Goal: Ask a question: Seek information or help from site administrators or community

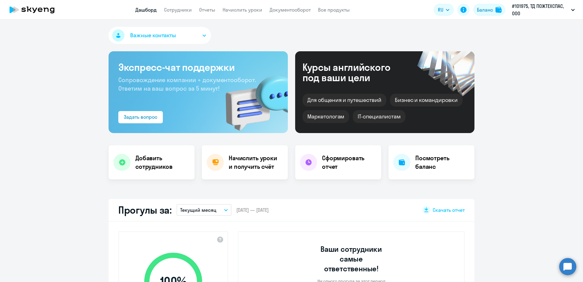
select select "30"
click at [299, 9] on link "Документооборот" at bounding box center [290, 10] width 41 height 6
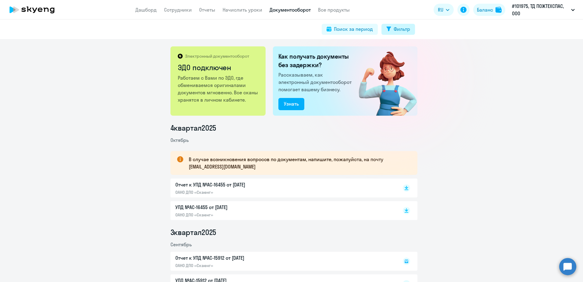
click at [394, 34] on button "Фильтр" at bounding box center [399, 29] width 34 height 11
select select "all"
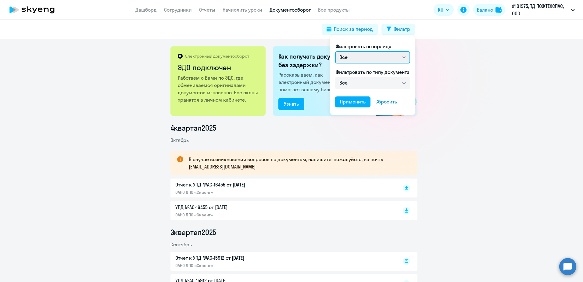
click at [396, 56] on select "Все ОАНО ДПО «Скаенг»" at bounding box center [372, 57] width 75 height 12
click at [460, 80] on div at bounding box center [291, 141] width 583 height 282
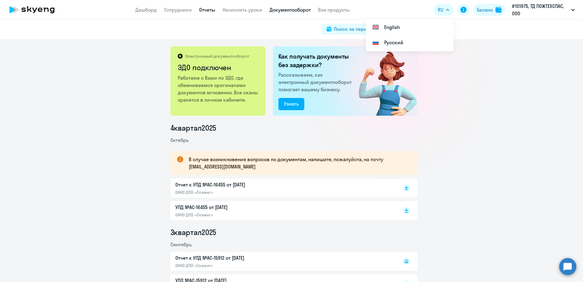
click at [208, 12] on link "Отчеты" at bounding box center [207, 10] width 16 height 6
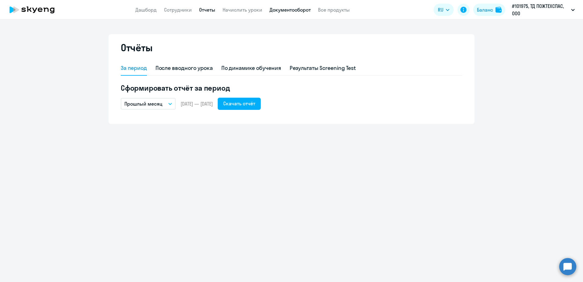
click at [309, 10] on link "Документооборот" at bounding box center [290, 10] width 41 height 6
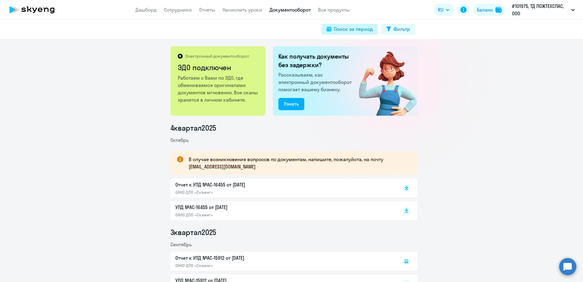
click at [372, 32] on div "Поиск за период" at bounding box center [353, 28] width 39 height 7
select select "all"
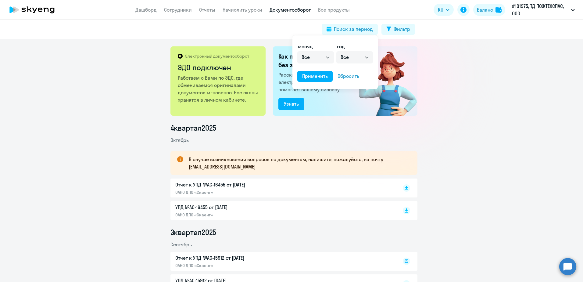
click at [342, 10] on div at bounding box center [291, 141] width 583 height 282
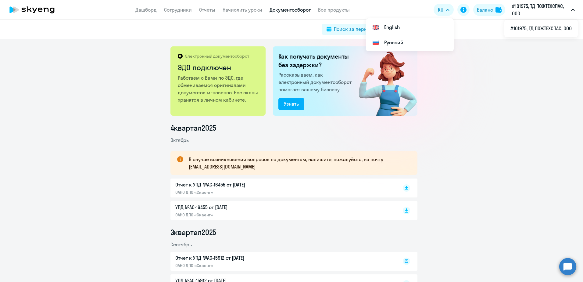
click at [521, 10] on p "#101975, ТД ПОЖТЕХСПАС, ООО" at bounding box center [540, 9] width 57 height 15
click at [569, 266] on circle at bounding box center [567, 266] width 17 height 17
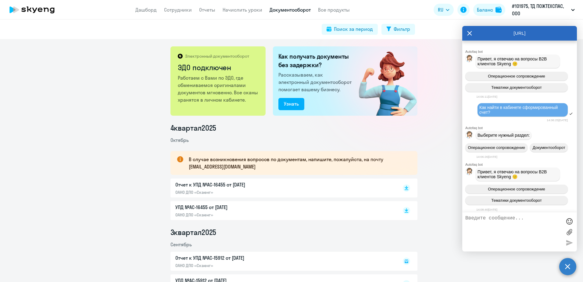
scroll to position [987, 0]
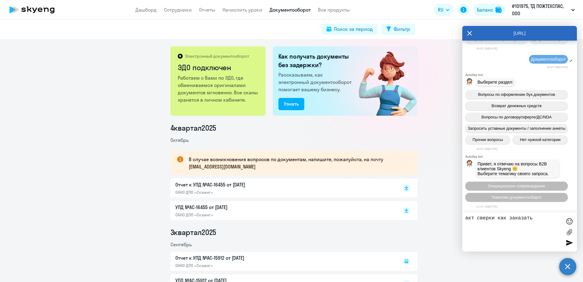
type textarea "акт сверки как заказать?"
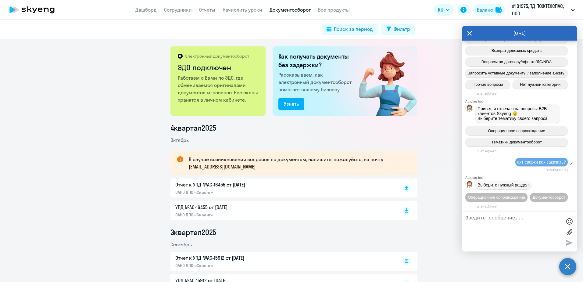
scroll to position [1053, 0]
click at [530, 200] on button "Документооборот" at bounding box center [549, 197] width 38 height 9
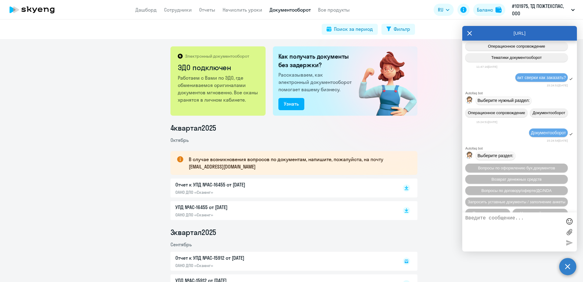
scroll to position [1154, 0]
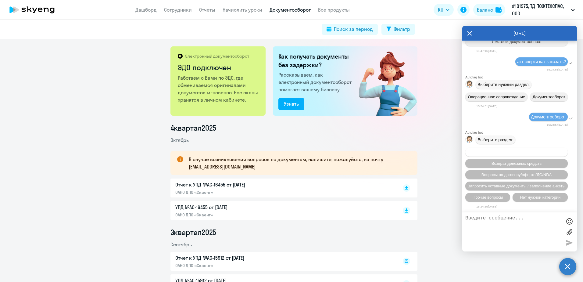
click at [512, 153] on span "Вопросы по оформлению бух.документов" at bounding box center [516, 152] width 77 height 5
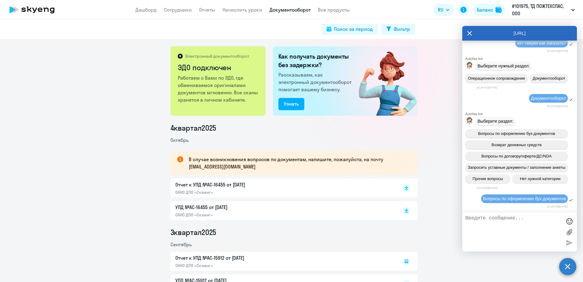
scroll to position [1229, 0]
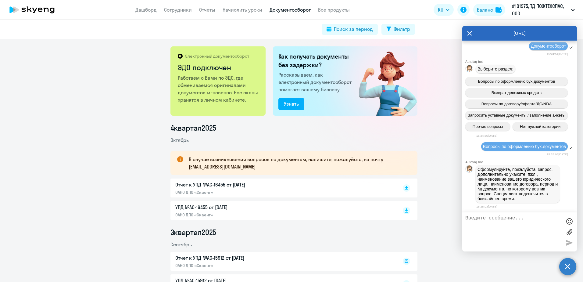
click at [485, 218] on textarea at bounding box center [513, 231] width 96 height 33
type textarea "как заказать акт сверки?"
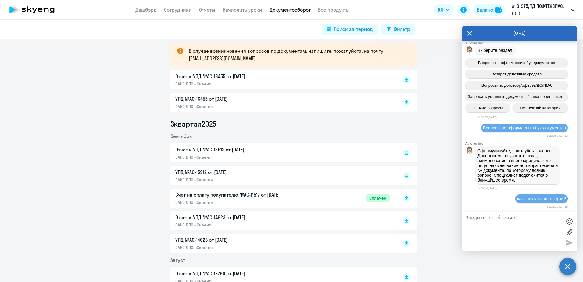
scroll to position [0, 0]
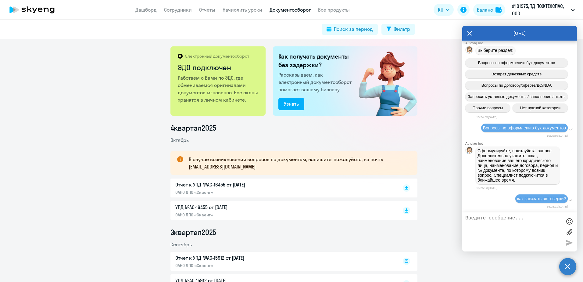
click at [295, 6] on app-header "Дашборд Сотрудники Отчеты Начислить уроки Документооборот Все продукты Дашборд …" at bounding box center [291, 10] width 583 height 20
click at [297, 11] on link "Документооборот" at bounding box center [290, 10] width 41 height 6
click at [366, 28] on div "Поиск за период" at bounding box center [353, 28] width 39 height 7
select select "all"
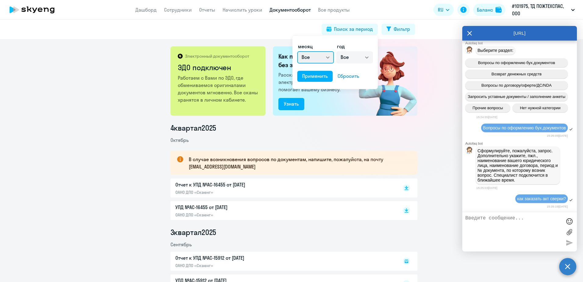
click at [322, 59] on select "Все январь февраль март апрель май июнь июль август сентябрь октябрь ноябрь дек…" at bounding box center [315, 57] width 37 height 12
click at [297, 51] on select "Все январь февраль март апрель май июнь июль август сентябрь октябрь ноябрь дек…" at bounding box center [315, 57] width 37 height 12
click at [359, 57] on select "Все 2025 2024 2023 2022 2021 2020 2019 2018 2017 2016" at bounding box center [354, 57] width 37 height 12
select select "2025"
click at [336, 51] on select "Все 2025 2024 2023 2022 2021 2020 2019 2018 2017 2016" at bounding box center [354, 57] width 37 height 12
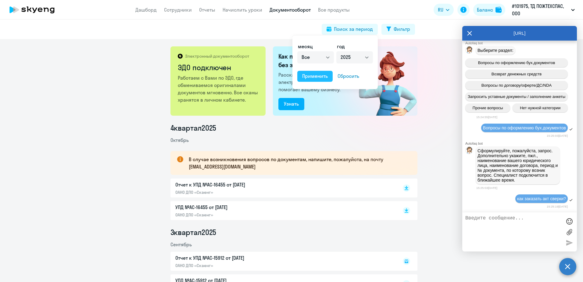
click at [315, 77] on div "Применить" at bounding box center [315, 75] width 26 height 7
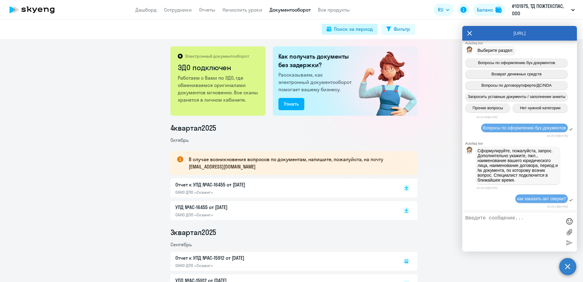
click at [343, 32] on div "Поиск за период" at bounding box center [353, 28] width 39 height 7
select select "all"
select select "2025"
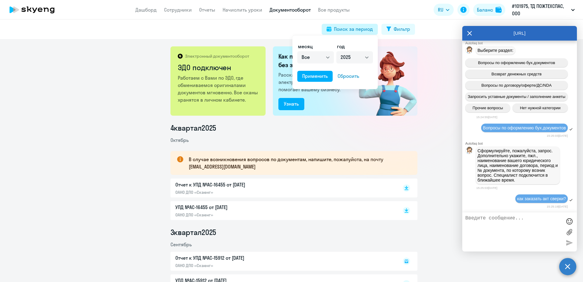
click at [343, 32] on div at bounding box center [291, 141] width 583 height 282
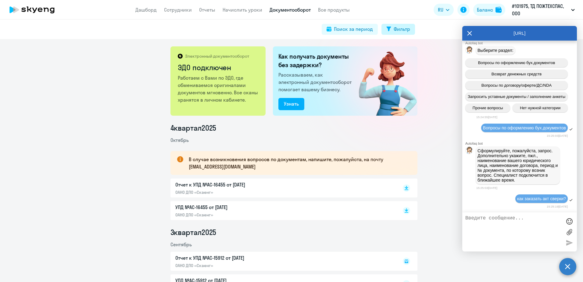
click at [407, 30] on div "Фильтр" at bounding box center [402, 28] width 16 height 7
select select "all"
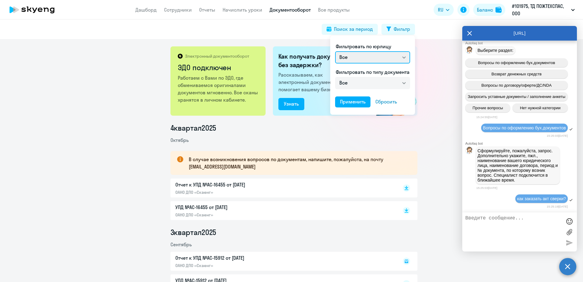
click at [403, 55] on select "Все ОАНО ДПО «Скаенг»" at bounding box center [372, 57] width 75 height 12
select select "ano_acc"
click at [335, 51] on select "Все ОАНО ДПО «Скаенг»" at bounding box center [372, 57] width 75 height 12
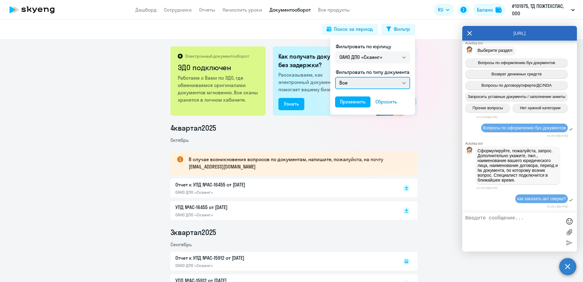
click at [392, 83] on select "Все Счет на оплату покупателю Отчет к УПД УПД Акт сверки взаиморасчетов" at bounding box center [372, 83] width 75 height 12
select select "reconciliation_act"
click at [335, 77] on select "Все Счет на оплату покупателю Отчет к УПД УПД Акт сверки взаиморасчетов" at bounding box center [372, 83] width 75 height 12
click at [352, 106] on button "Применить" at bounding box center [352, 101] width 35 height 11
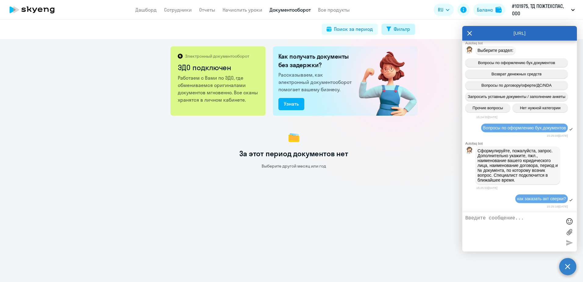
click at [399, 29] on div "Фильтр" at bounding box center [402, 28] width 16 height 7
select select "ano_acc"
select select "reconciliation_act"
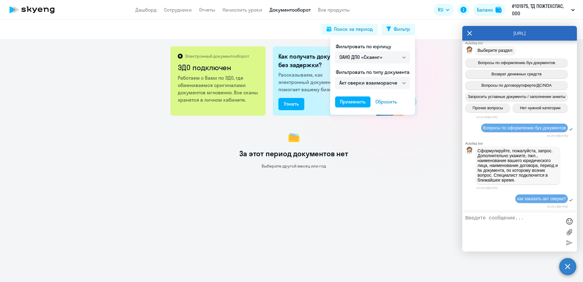
click at [357, 14] on div at bounding box center [291, 141] width 583 height 282
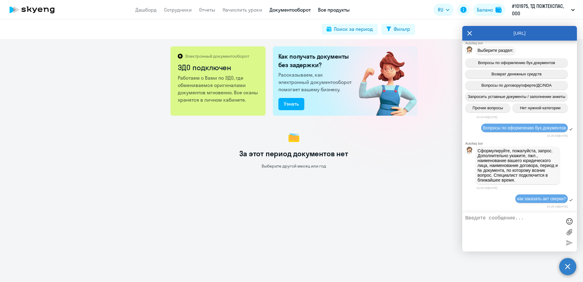
click at [342, 12] on link "Все продукты" at bounding box center [334, 10] width 32 height 6
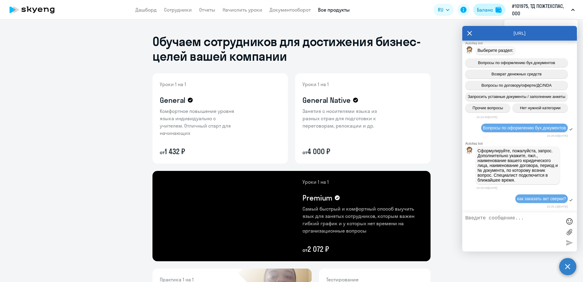
click at [489, 9] on div "Баланс" at bounding box center [485, 9] width 16 height 7
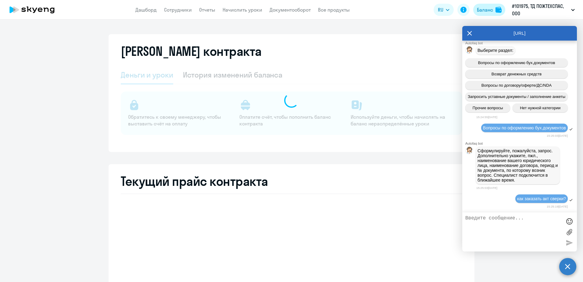
select select "english_adult_not_native_speaker"
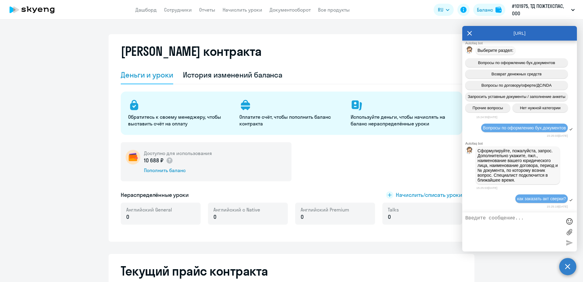
click at [540, 201] on span "как заказать акт сверки?" at bounding box center [541, 198] width 49 height 5
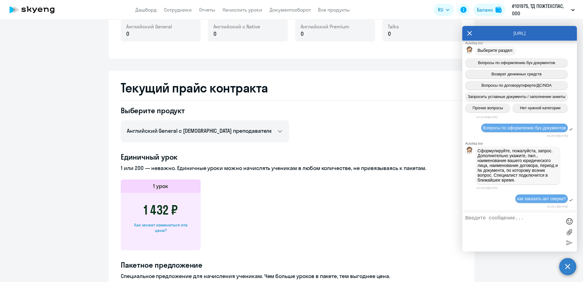
scroll to position [1248, 0]
